Goal: Task Accomplishment & Management: Manage account settings

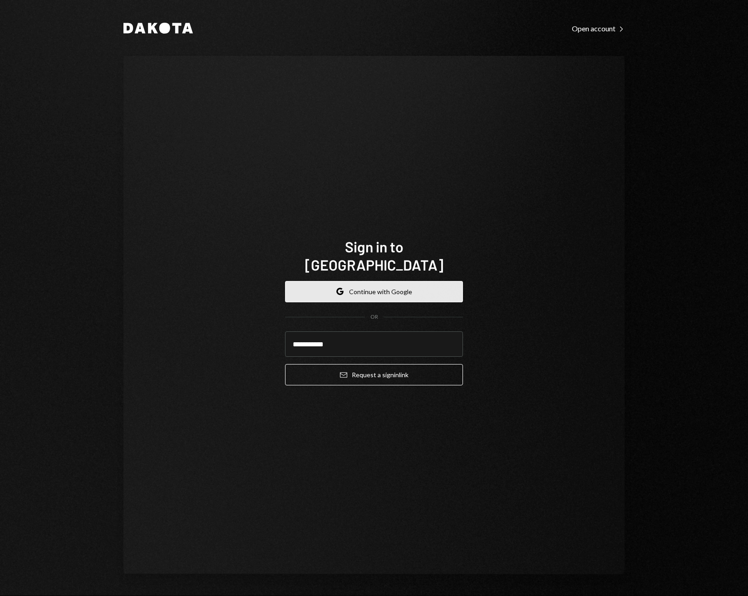
click at [383, 291] on button "Google Continue with Google" at bounding box center [374, 291] width 178 height 21
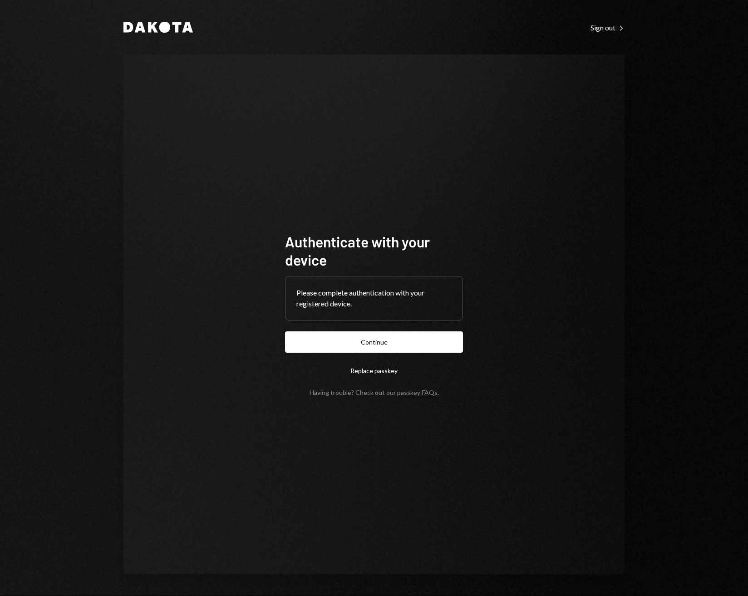
click at [361, 306] on div "Please complete authentication with your registered device." at bounding box center [374, 298] width 155 height 22
click at [371, 340] on button "Continue" at bounding box center [374, 341] width 178 height 21
click at [604, 27] on div "Sign out Right Caret" at bounding box center [608, 27] width 34 height 9
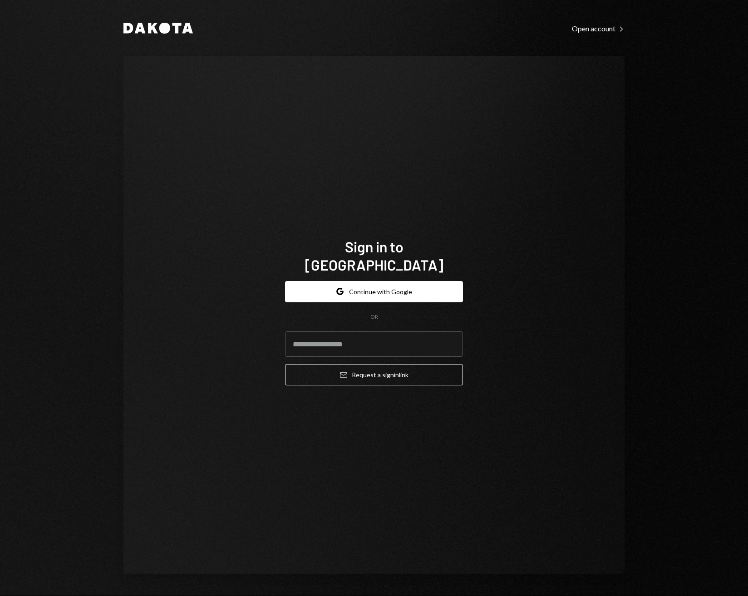
type input "**********"
click at [445, 364] on button "Email Request a sign in link" at bounding box center [374, 374] width 178 height 21
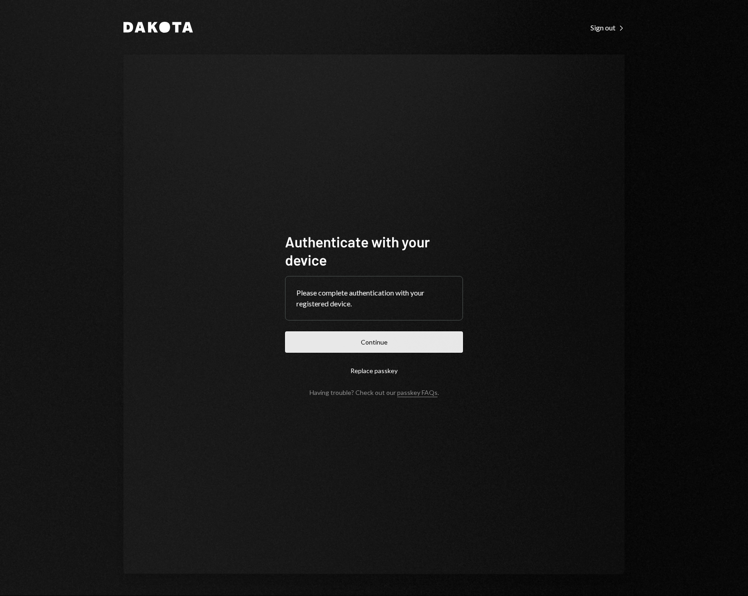
click at [374, 343] on button "Continue" at bounding box center [374, 341] width 178 height 21
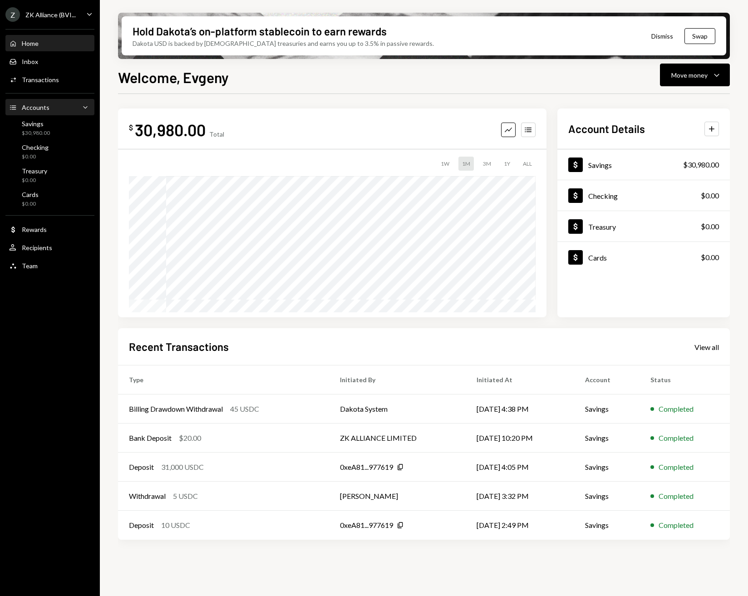
click at [46, 107] on div "Accounts" at bounding box center [36, 108] width 28 height 8
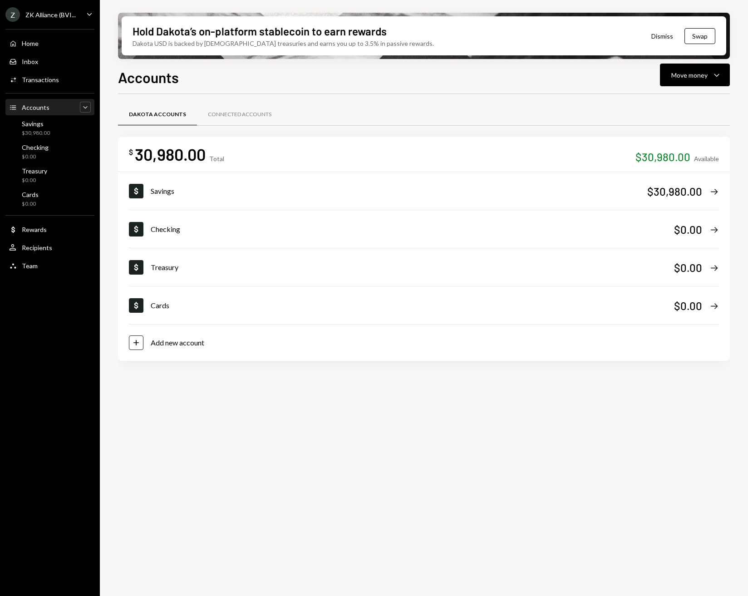
click at [86, 105] on icon "Caret Down" at bounding box center [85, 107] width 9 height 9
click at [86, 105] on icon "Caret Up" at bounding box center [85, 107] width 9 height 9
click at [51, 132] on div "Savings $30,980.00" at bounding box center [50, 128] width 82 height 17
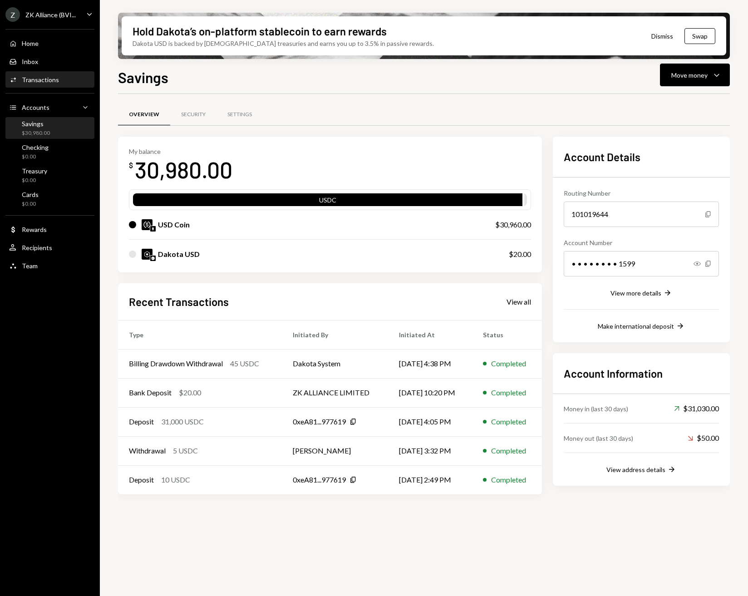
click at [44, 79] on div "Transactions" at bounding box center [40, 80] width 37 height 8
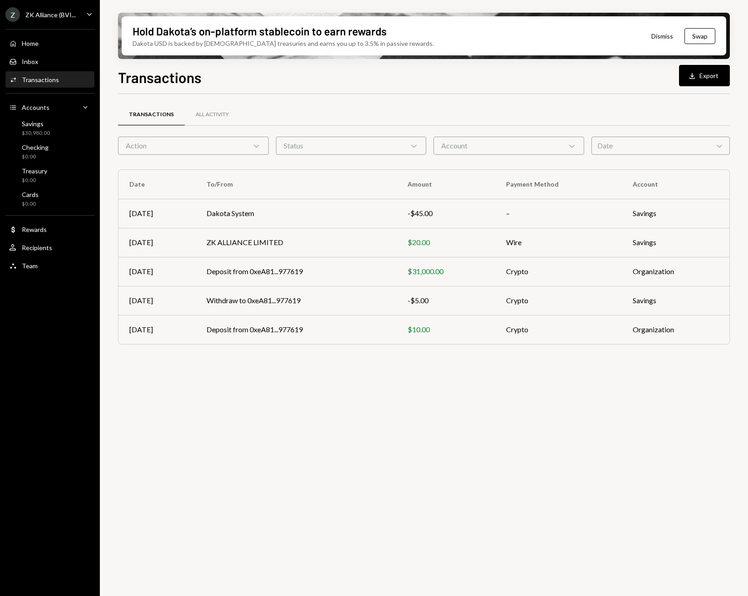
click at [662, 40] on button "Dismiss" at bounding box center [662, 35] width 44 height 21
click at [662, 38] on button "Dismiss" at bounding box center [662, 35] width 44 height 21
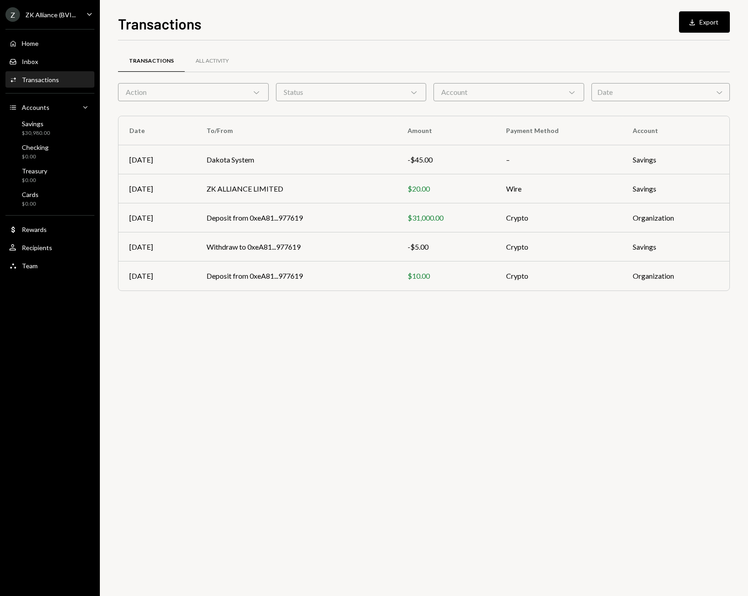
click at [4, 50] on div "Home Home Inbox Inbox Activities Transactions Accounts Accounts Caret Down Savi…" at bounding box center [50, 150] width 100 height 252
click at [26, 43] on div "Home" at bounding box center [30, 44] width 17 height 8
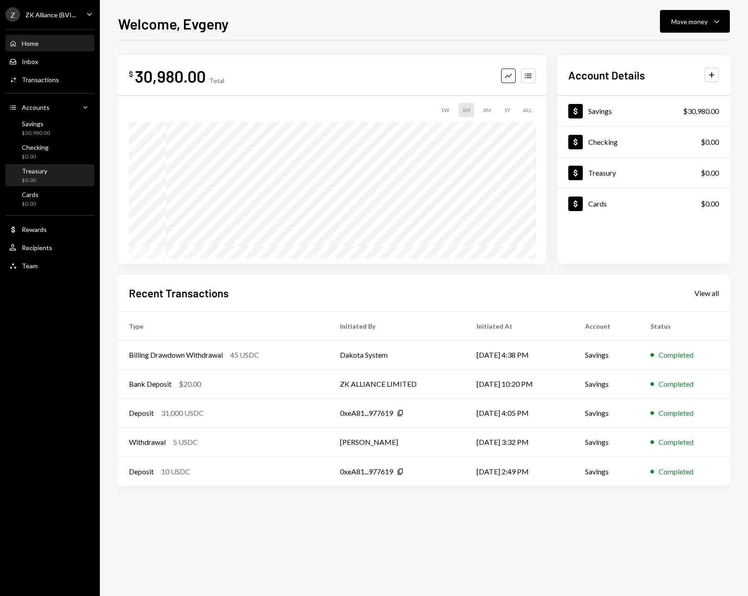
click at [61, 173] on div "Treasury $0.00" at bounding box center [50, 175] width 82 height 17
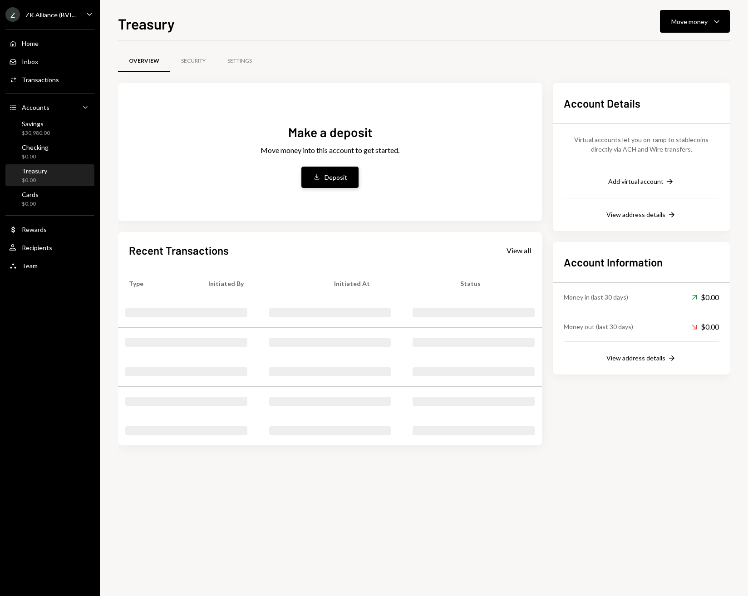
click at [318, 172] on button "Deposit Deposit" at bounding box center [329, 177] width 57 height 21
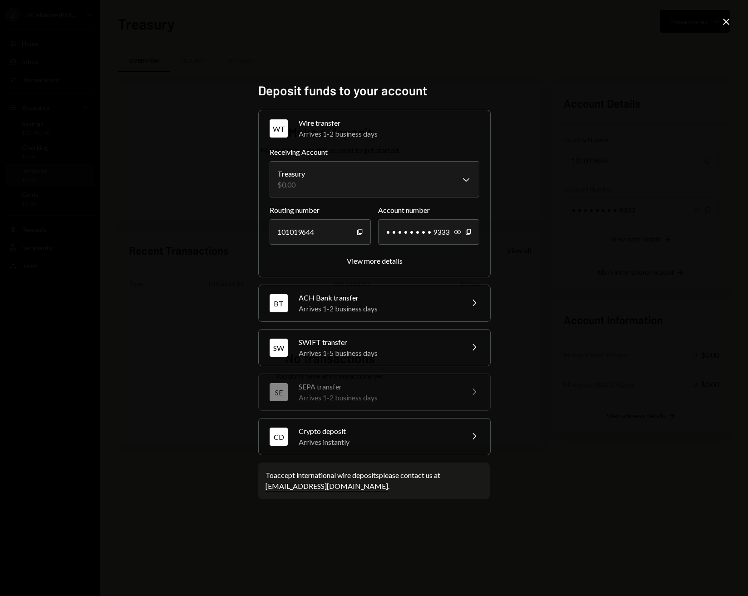
click at [418, 345] on div "SWIFT transfer" at bounding box center [378, 342] width 159 height 11
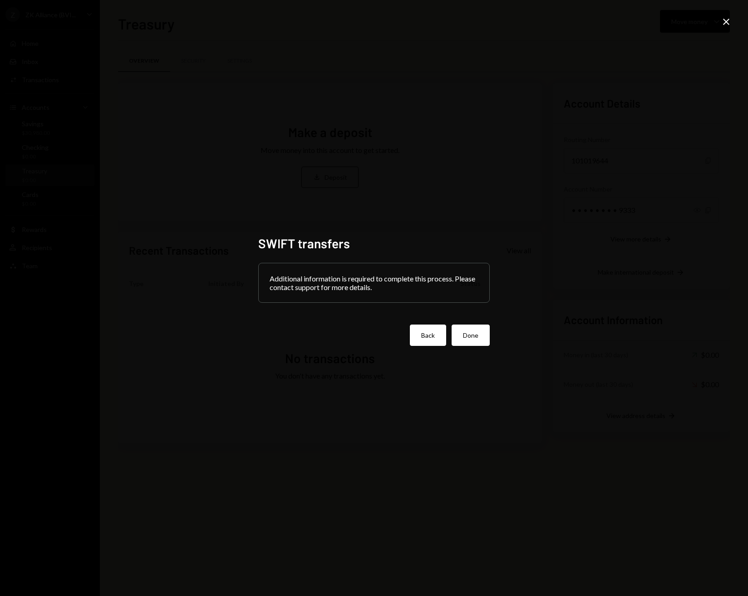
click at [435, 335] on button "Back" at bounding box center [428, 335] width 36 height 21
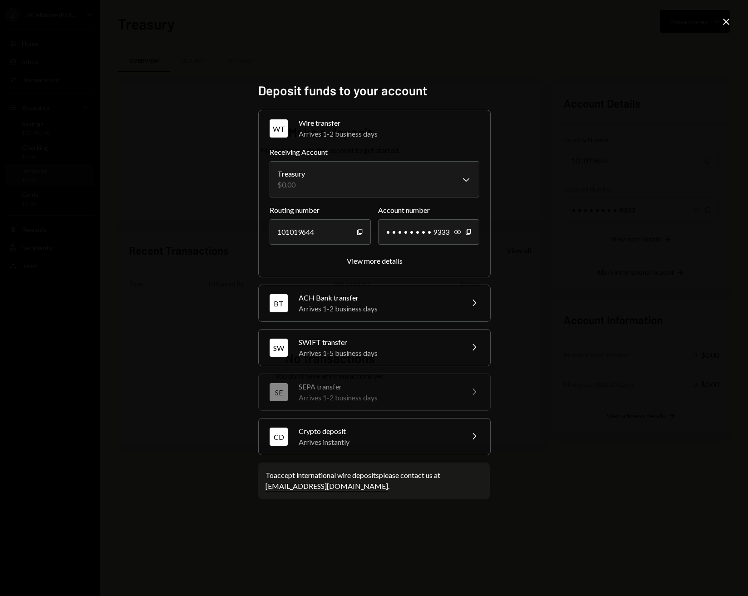
click at [397, 311] on div "Arrives 1-2 business days" at bounding box center [378, 308] width 159 height 11
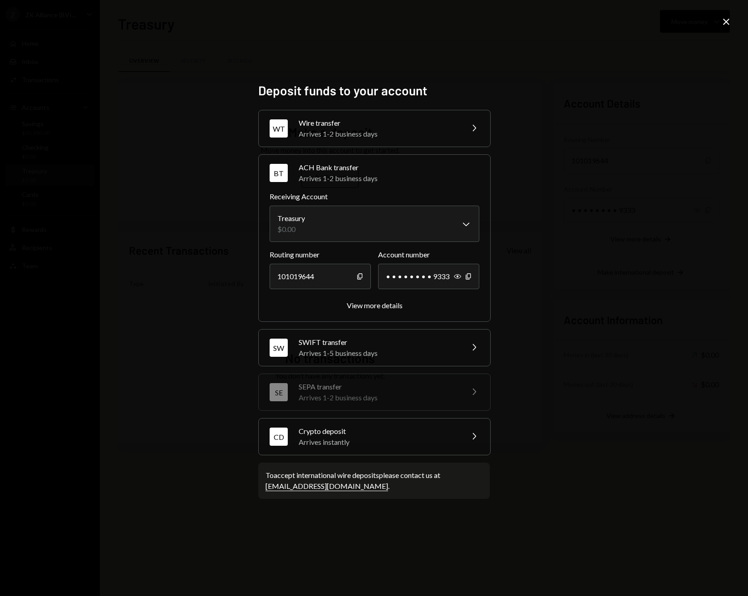
click at [370, 134] on div "Arrives 1-2 business days" at bounding box center [378, 133] width 159 height 11
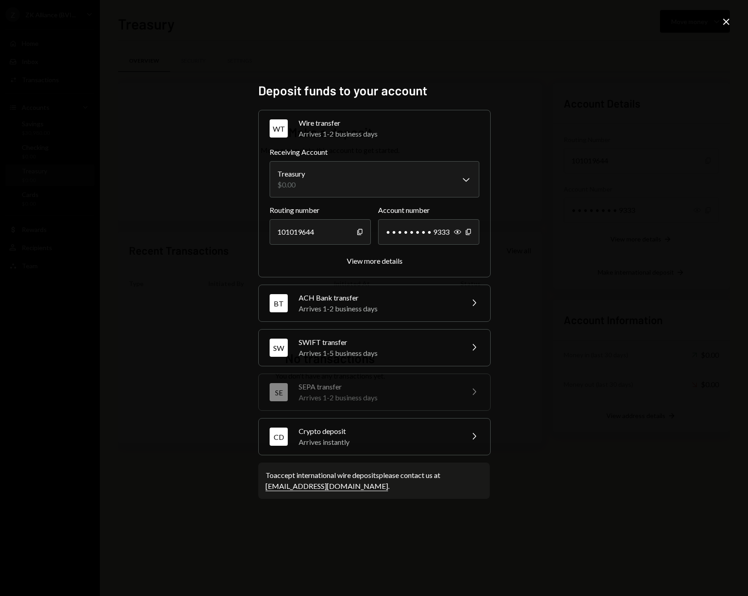
click at [457, 236] on div "Show Copy" at bounding box center [463, 231] width 18 height 25
click at [458, 234] on icon "button" at bounding box center [457, 232] width 7 height 5
click at [375, 264] on div "View more details" at bounding box center [375, 261] width 56 height 9
